Goal: Information Seeking & Learning: Learn about a topic

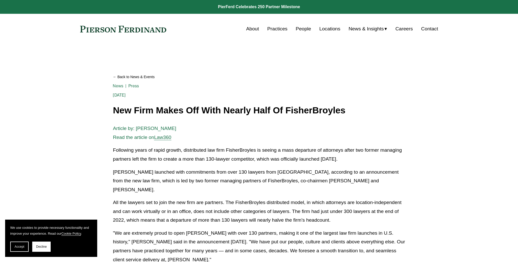
scroll to position [44, 0]
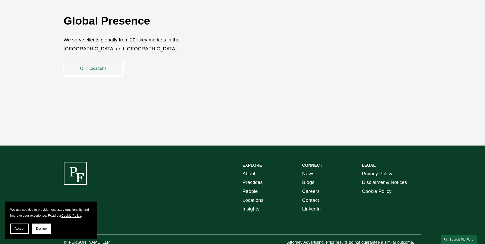
scroll to position [934, 0]
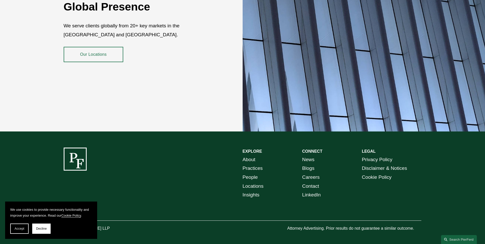
click at [249, 156] on link "About" at bounding box center [249, 159] width 13 height 9
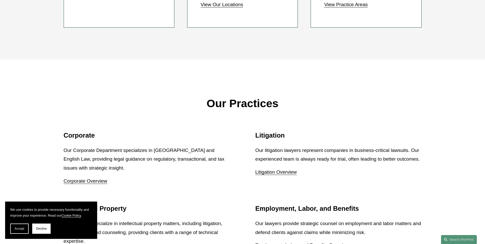
scroll to position [460, 0]
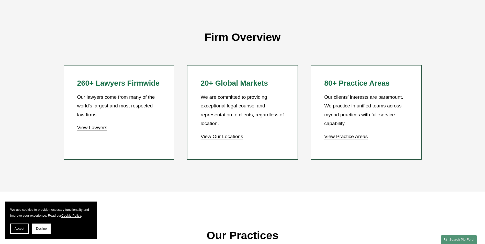
click at [350, 86] on h2 "80+ Practice Areas" at bounding box center [366, 83] width 84 height 9
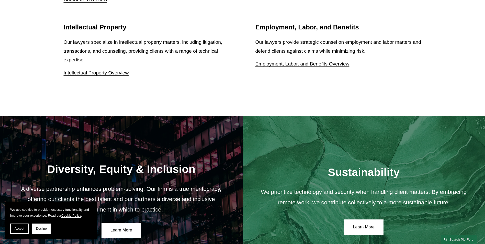
scroll to position [932, 0]
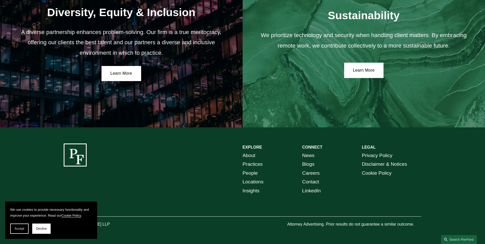
click at [249, 168] on link "Practices" at bounding box center [253, 164] width 20 height 9
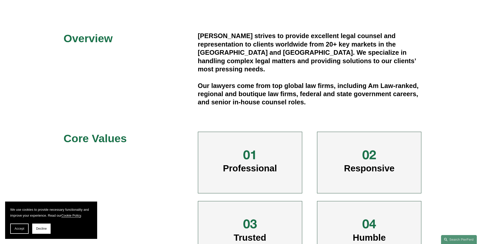
scroll to position [0, 0]
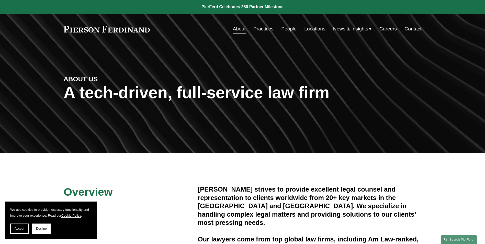
click at [263, 27] on link "Practices" at bounding box center [263, 29] width 20 height 10
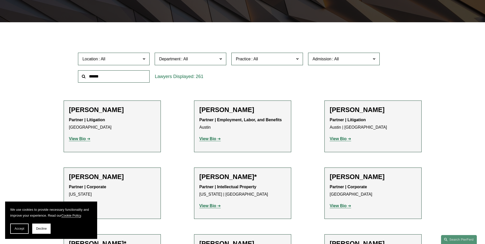
scroll to position [118, 0]
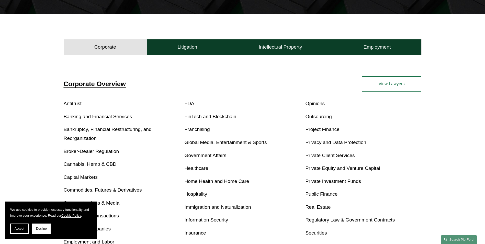
scroll to position [179, 0]
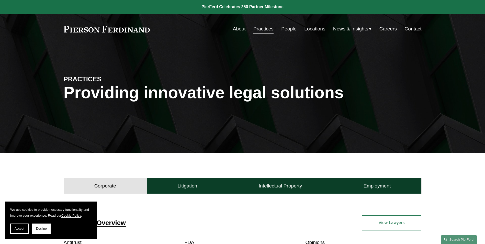
click at [290, 28] on link "People" at bounding box center [288, 29] width 15 height 10
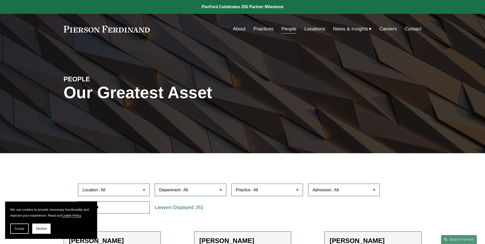
click at [315, 26] on link "Locations" at bounding box center [314, 29] width 21 height 10
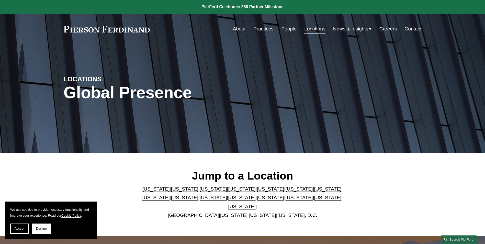
click at [344, 29] on span "News & Insights" at bounding box center [350, 29] width 35 height 9
click at [389, 31] on link "Careers" at bounding box center [387, 29] width 17 height 10
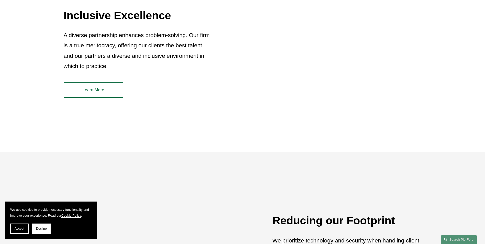
scroll to position [537, 0]
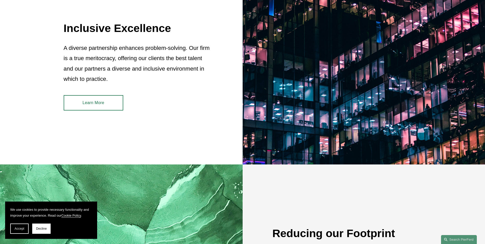
click at [83, 100] on link "Learn More" at bounding box center [94, 102] width 60 height 15
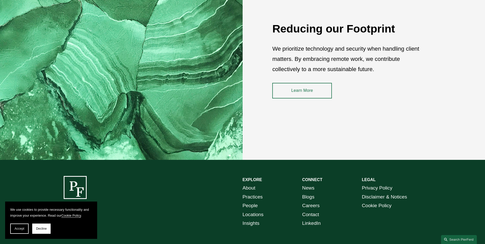
scroll to position [775, 0]
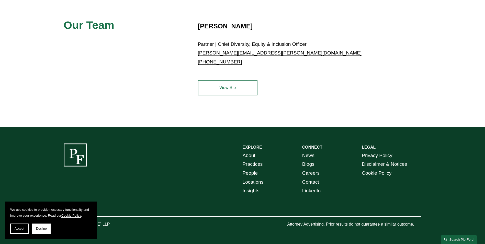
scroll to position [245, 0]
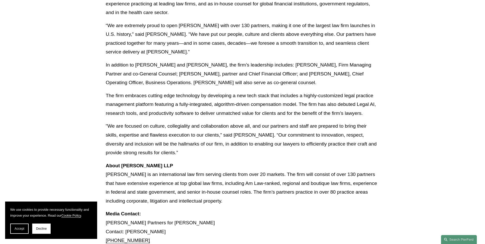
scroll to position [230, 0]
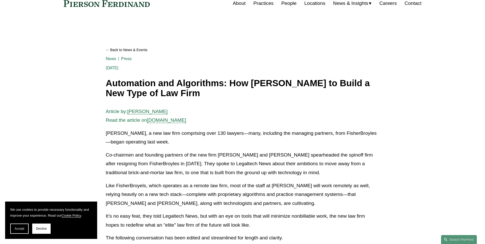
scroll to position [51, 0]
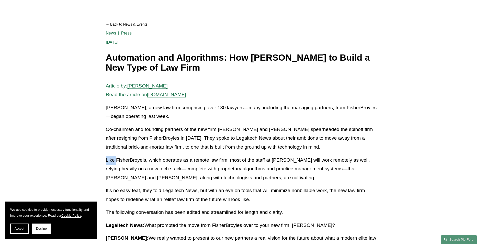
drag, startPoint x: 103, startPoint y: 160, endPoint x: 117, endPoint y: 162, distance: 14.4
drag, startPoint x: 117, startPoint y: 162, endPoint x: 155, endPoint y: 176, distance: 40.6
click at [155, 176] on p "Like FisherBroyels, which operates as a remote law firm, most of the staff at P…" at bounding box center [242, 169] width 273 height 27
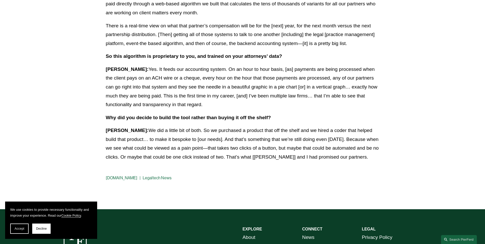
scroll to position [792, 0]
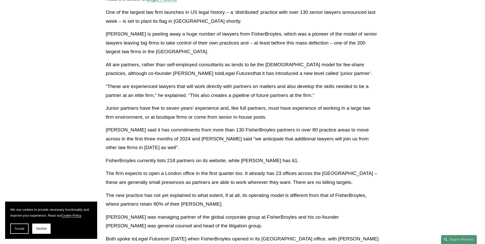
scroll to position [128, 0]
